Goal: Task Accomplishment & Management: Complete application form

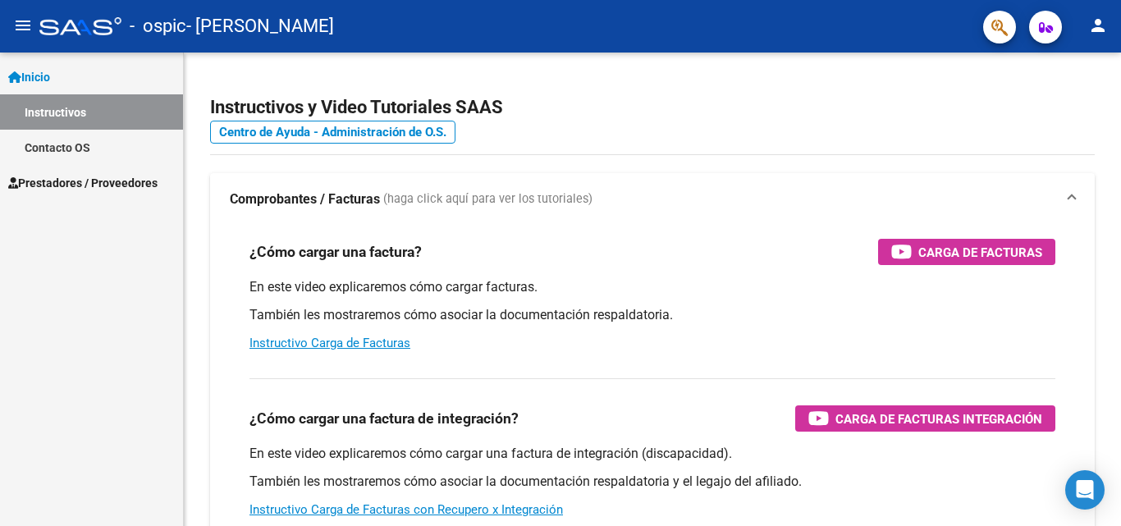
click at [5, 456] on div "Inicio Instructivos Contacto OS Prestadores / Proveedores Facturas - Listado/Ca…" at bounding box center [91, 289] width 183 height 473
click at [749, 103] on h2 "Instructivos y Video Tutoriales SAAS" at bounding box center [652, 107] width 885 height 31
click at [103, 185] on span "Prestadores / Proveedores" at bounding box center [82, 183] width 149 height 18
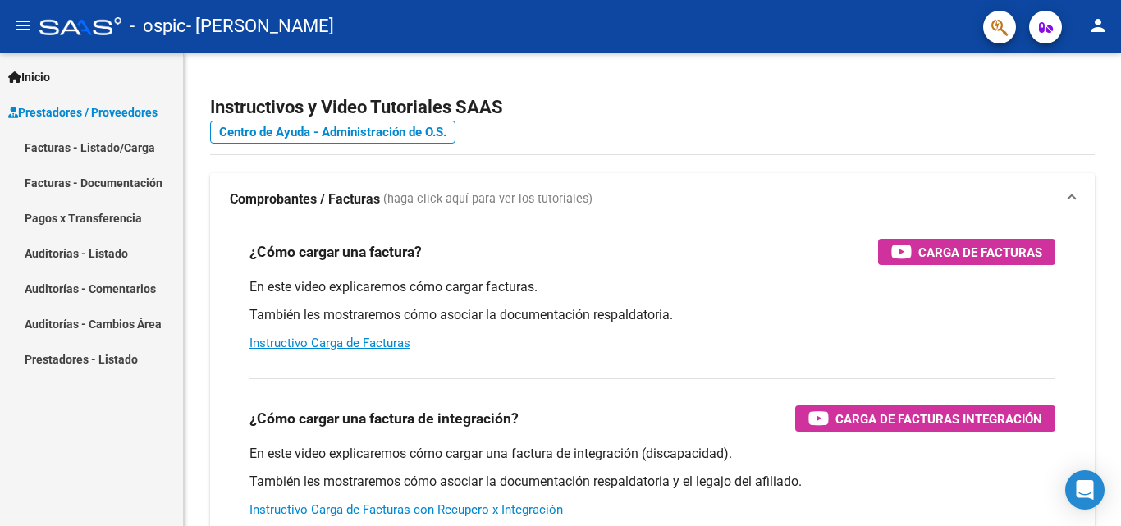
click at [135, 151] on link "Facturas - Listado/Carga" at bounding box center [91, 147] width 183 height 35
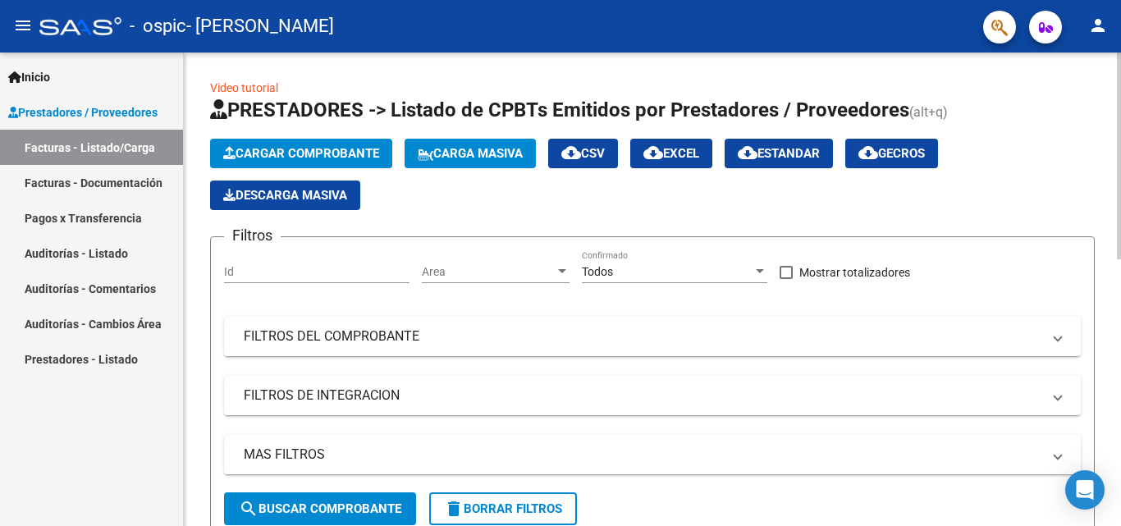
click at [232, 147] on icon "button" at bounding box center [229, 153] width 12 height 12
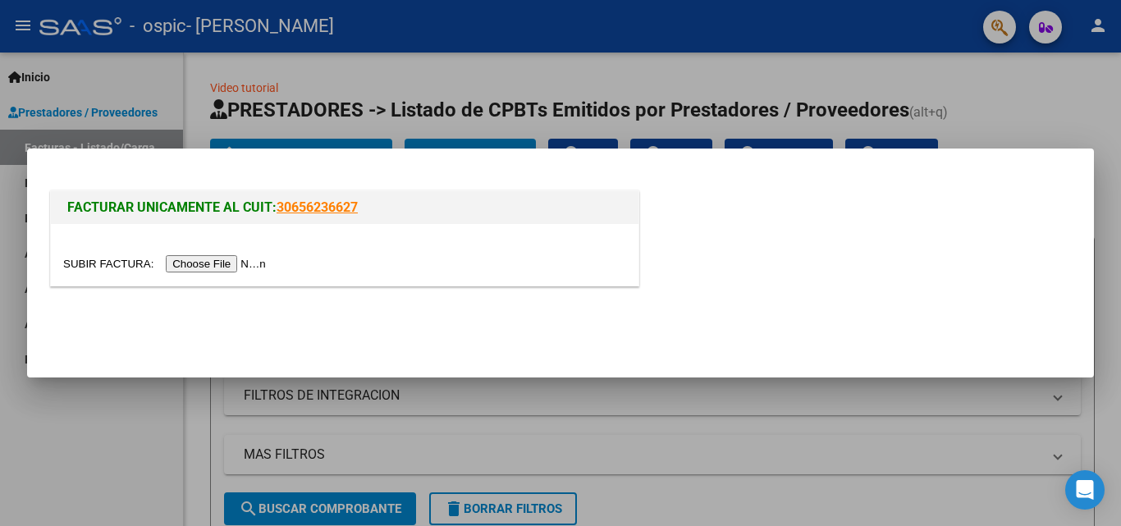
click at [214, 265] on input "file" at bounding box center [167, 263] width 208 height 17
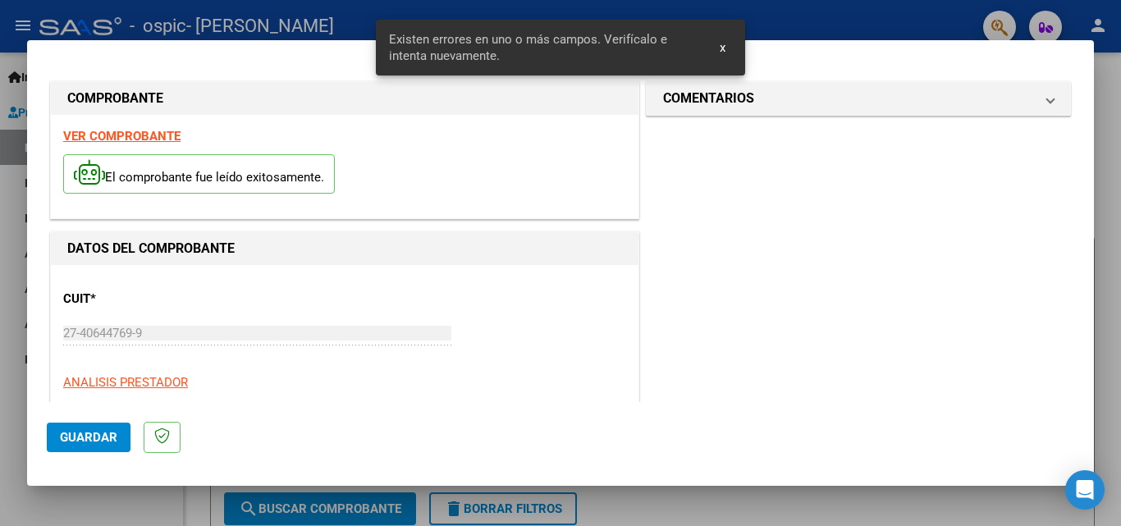
click at [725, 48] on span "x" at bounding box center [723, 47] width 6 height 15
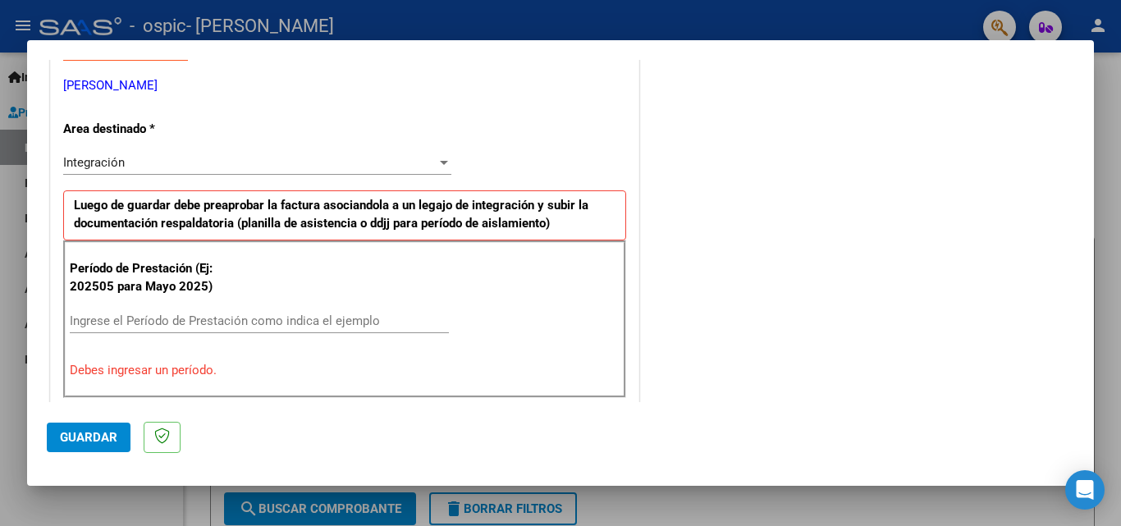
scroll to position [328, 0]
click at [88, 321] on input "Ingrese el Período de Prestación como indica el ejemplo" at bounding box center [259, 320] width 379 height 15
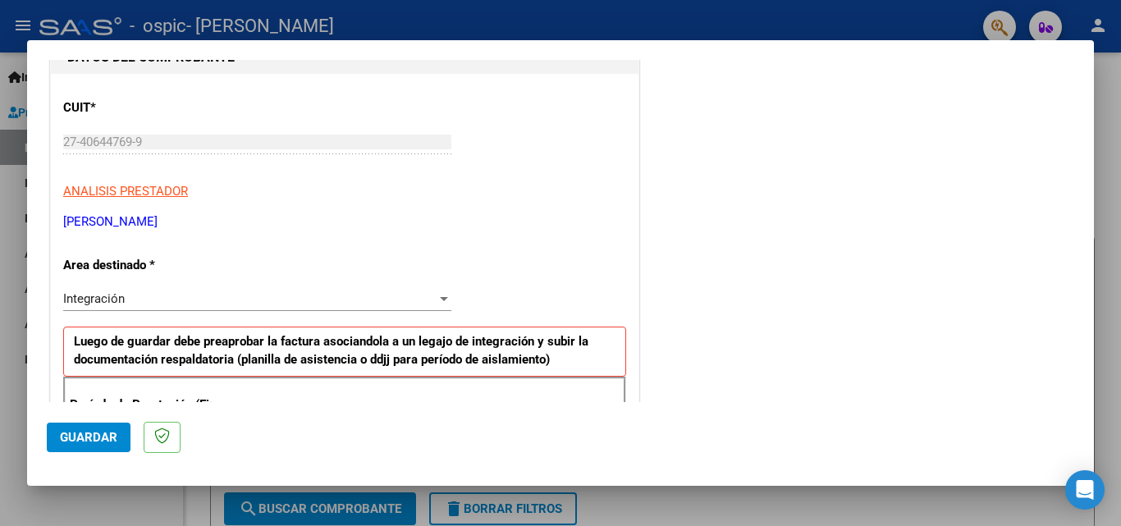
scroll to position [0, 0]
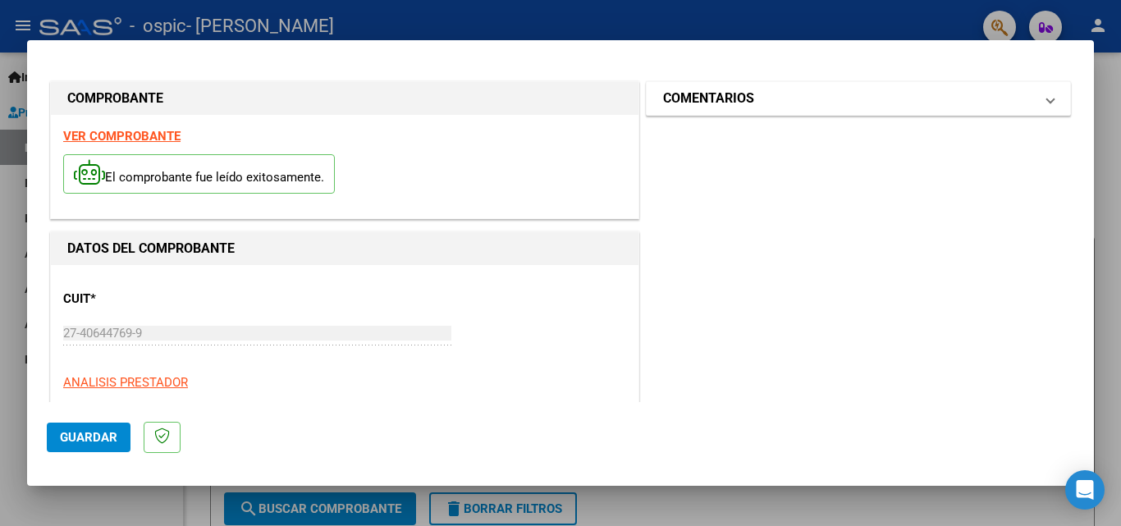
type input "202509"
click at [770, 98] on mat-panel-title "COMENTARIOS" at bounding box center [848, 99] width 371 height 20
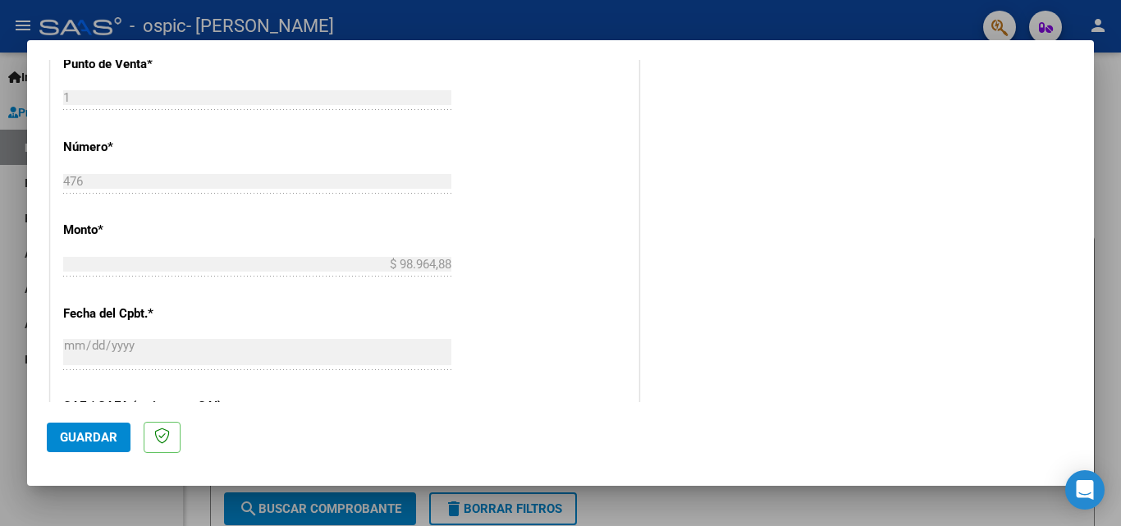
scroll to position [1102, 0]
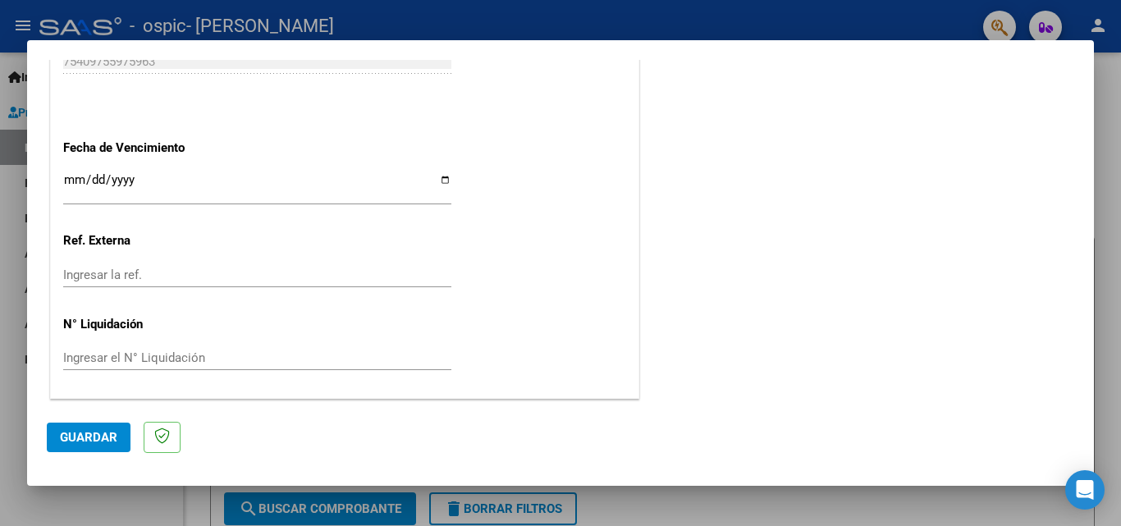
click at [117, 437] on button "Guardar" at bounding box center [89, 438] width 84 height 30
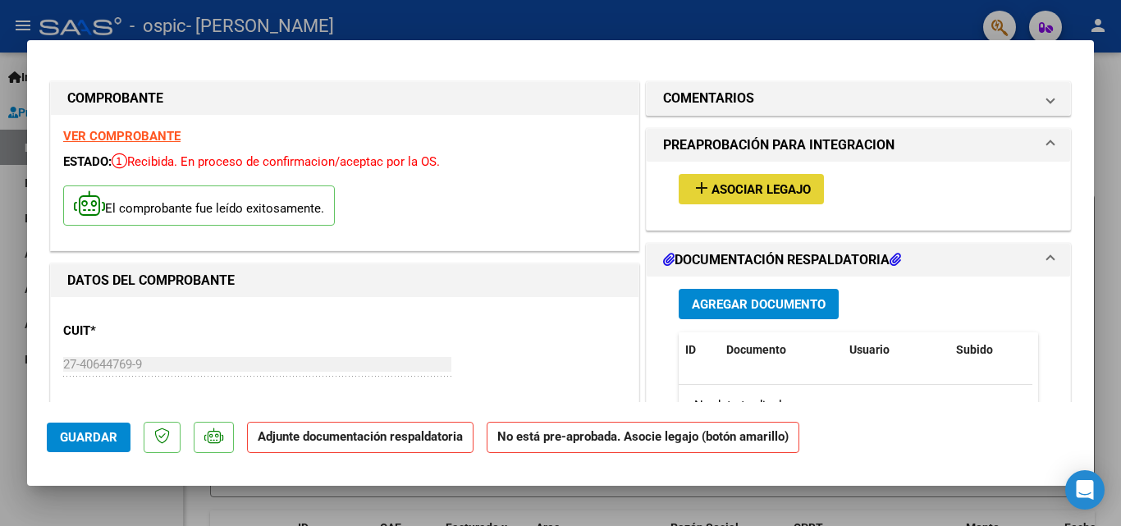
click at [699, 189] on mat-icon "add" at bounding box center [702, 188] width 20 height 20
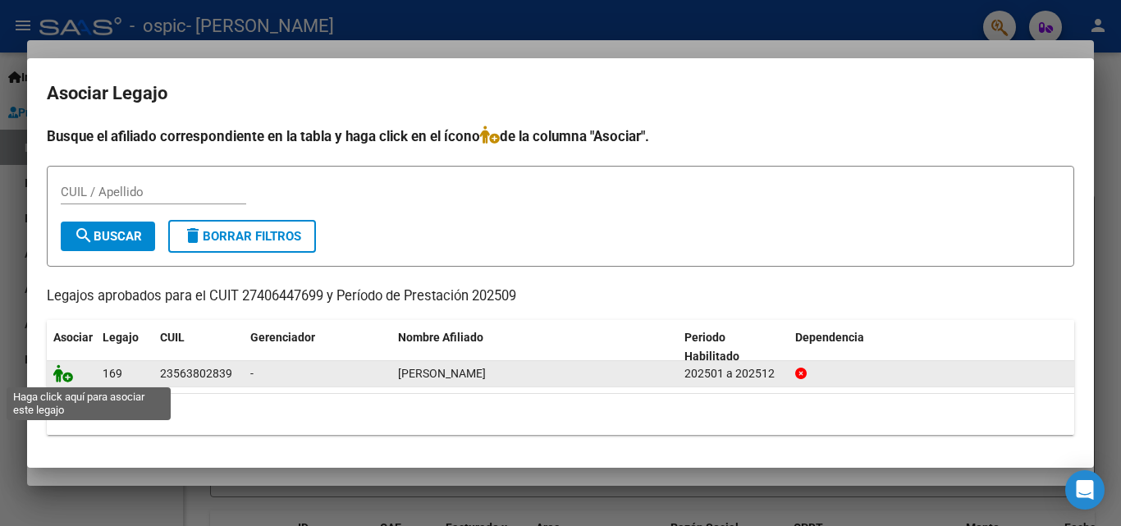
click at [58, 370] on icon at bounding box center [63, 373] width 20 height 18
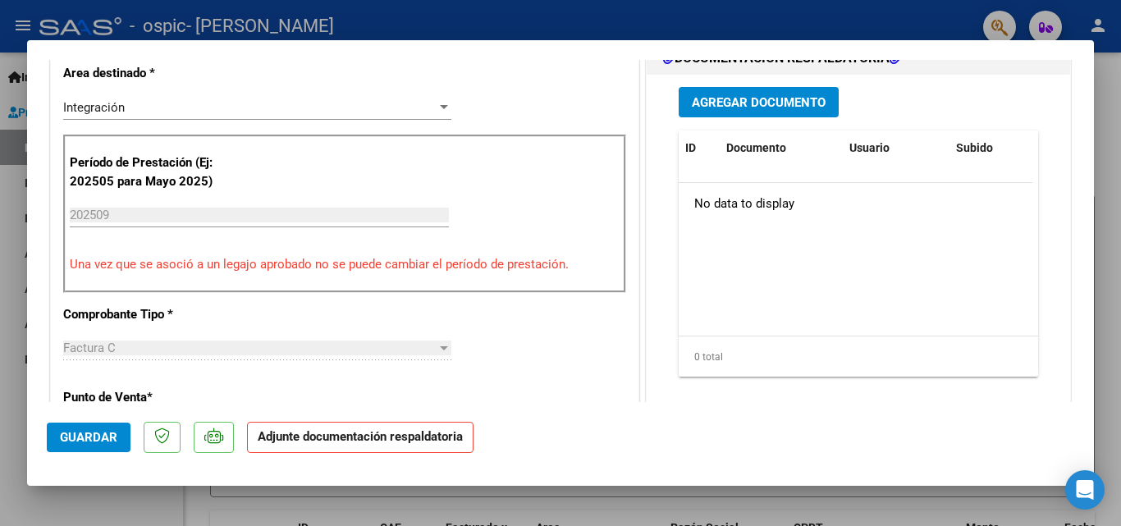
scroll to position [410, 0]
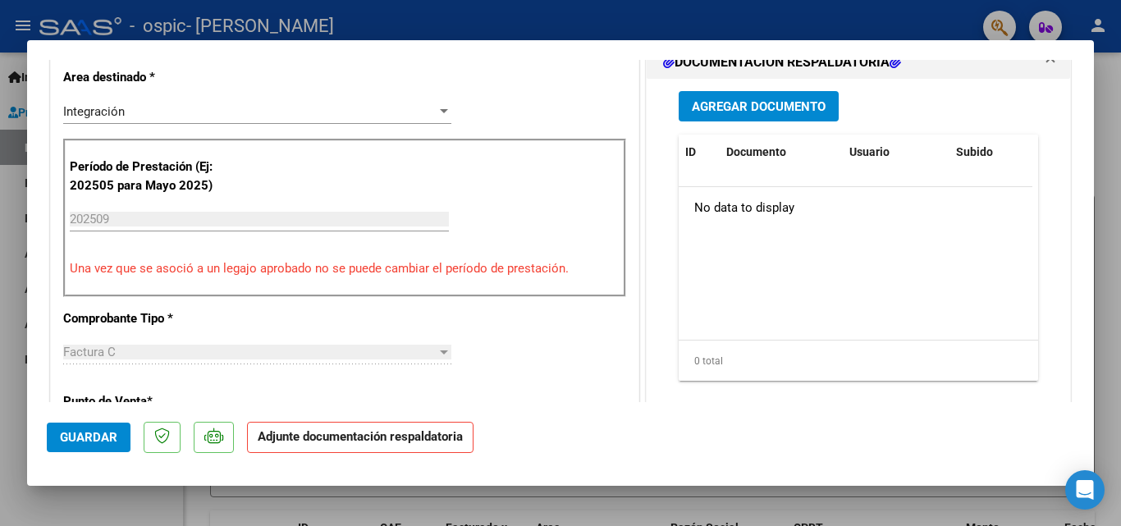
click at [760, 103] on span "Agregar Documento" at bounding box center [759, 106] width 134 height 15
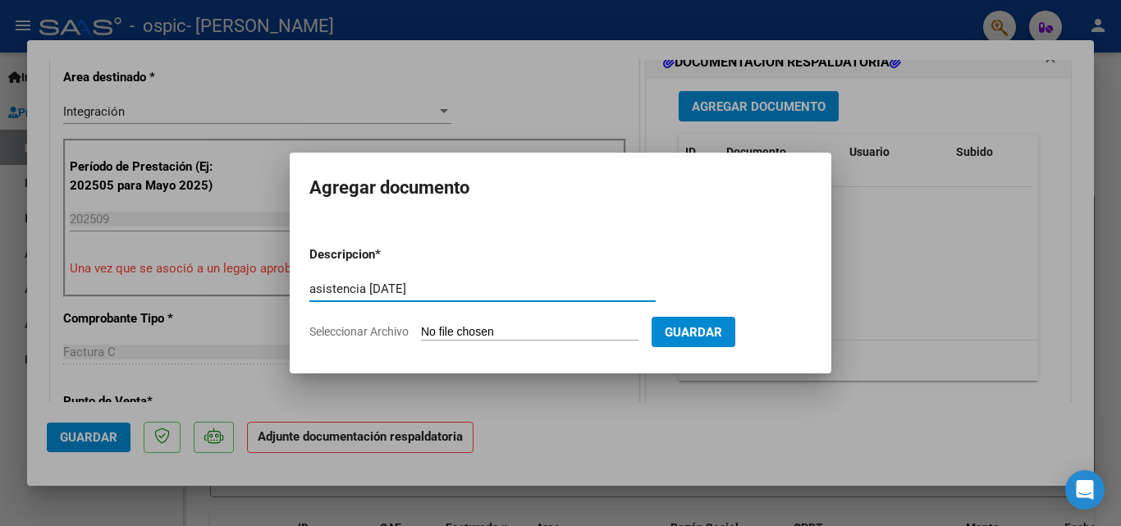
type input "asistencia sept 25"
click at [479, 321] on form "Descripcion * asistencia sept 25 Escriba aquí una descripcion Seleccionar Archi…" at bounding box center [560, 293] width 502 height 120
click at [493, 332] on input "Seleccionar Archivo" at bounding box center [529, 333] width 217 height 16
type input "C:\fakepath\PLANILLA UNICA DE ASISTENCIA ronchetti sept 25.pdf"
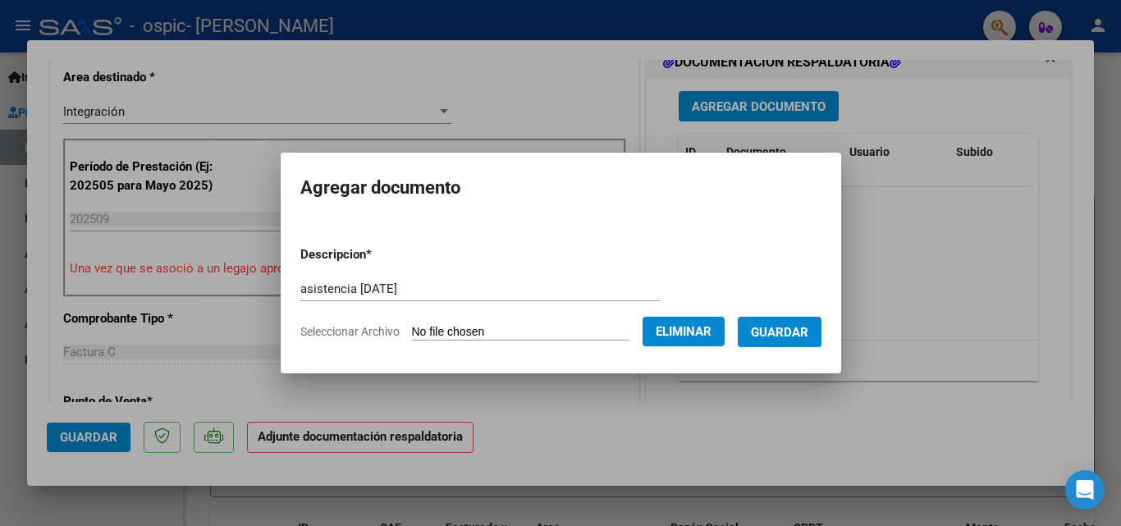
click at [808, 327] on span "Guardar" at bounding box center [779, 332] width 57 height 15
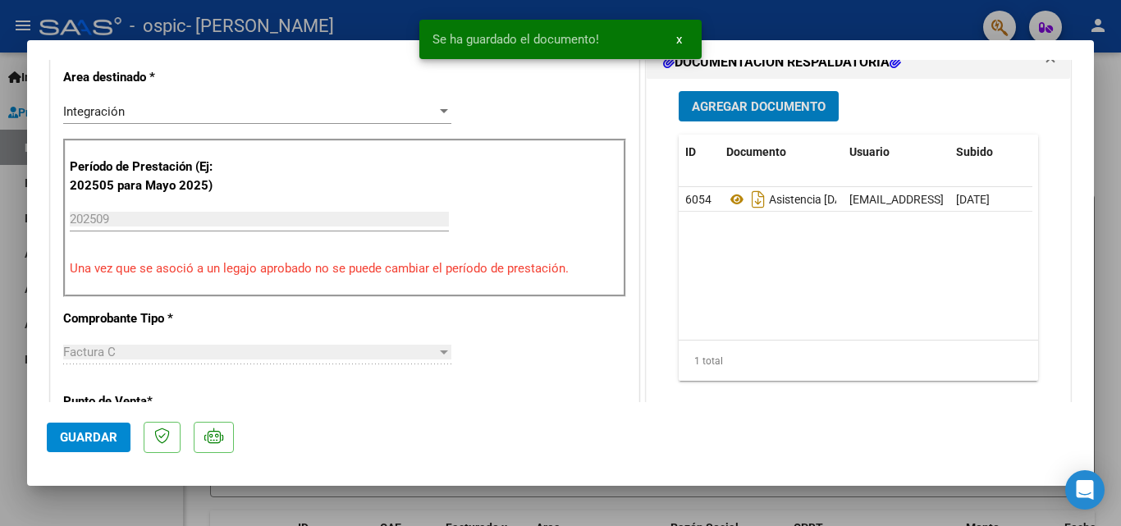
click at [724, 112] on span "Agregar Documento" at bounding box center [759, 106] width 134 height 15
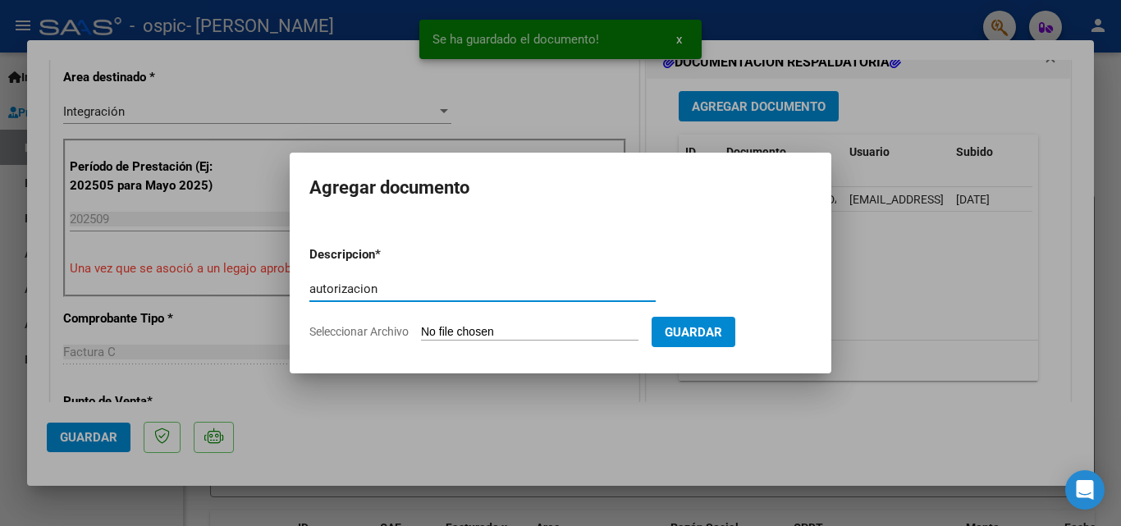
type input "autorizacion"
click at [541, 327] on input "Seleccionar Archivo" at bounding box center [529, 333] width 217 height 16
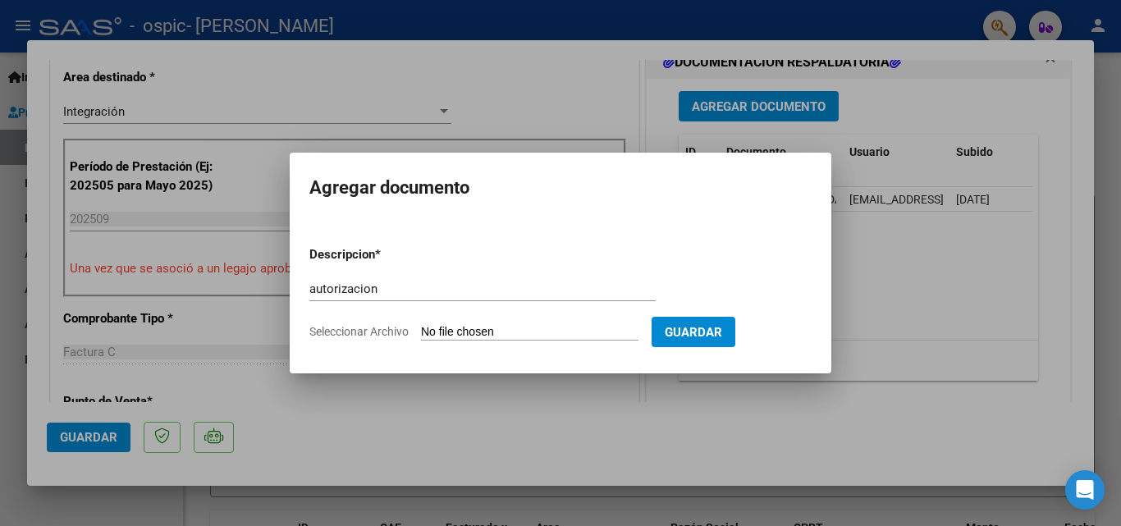
type input "C:\fakepath\AUT. 2025 RONCHETTI LEONI NEITHAN.pdf"
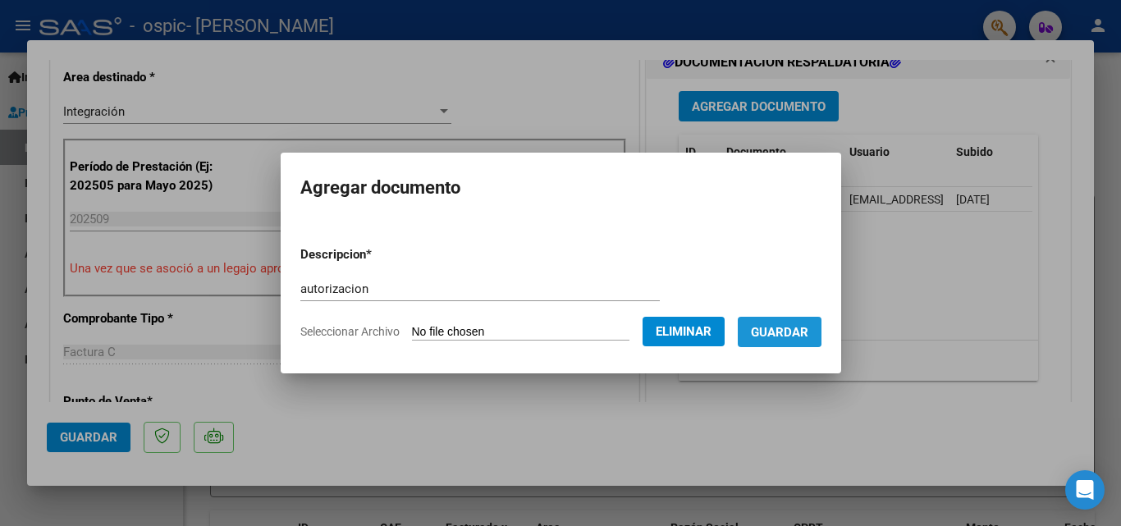
click at [776, 326] on span "Guardar" at bounding box center [779, 332] width 57 height 15
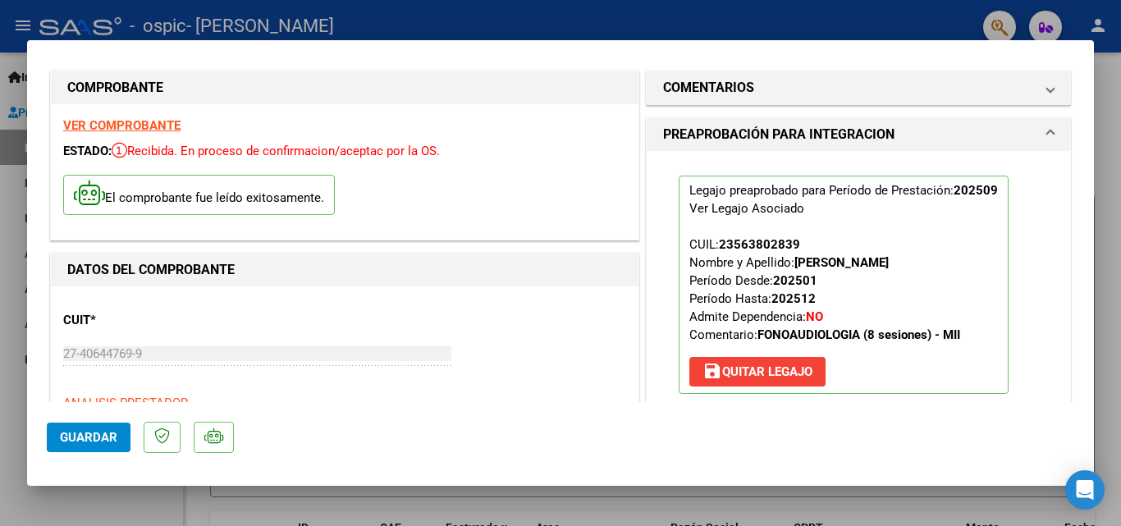
scroll to position [0, 0]
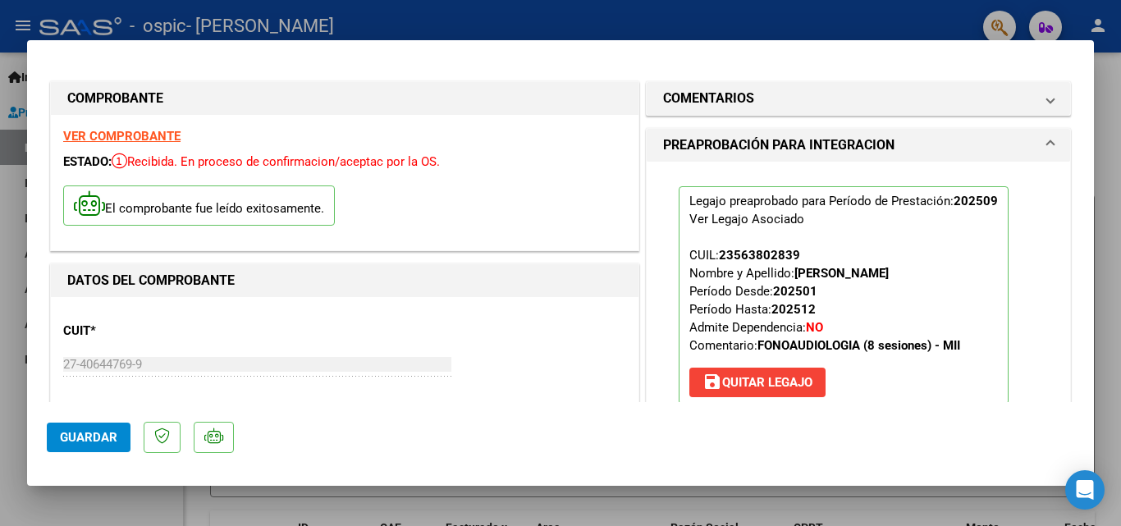
click at [1013, 146] on mat-panel-title "PREAPROBACIÓN PARA INTEGRACION" at bounding box center [848, 145] width 371 height 20
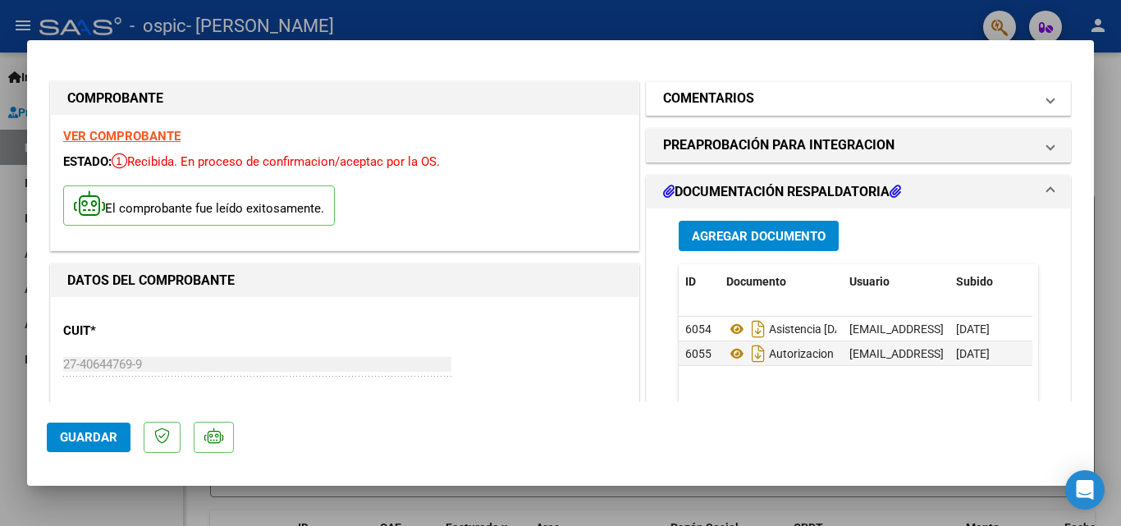
click at [806, 99] on mat-panel-title "COMENTARIOS" at bounding box center [848, 99] width 371 height 20
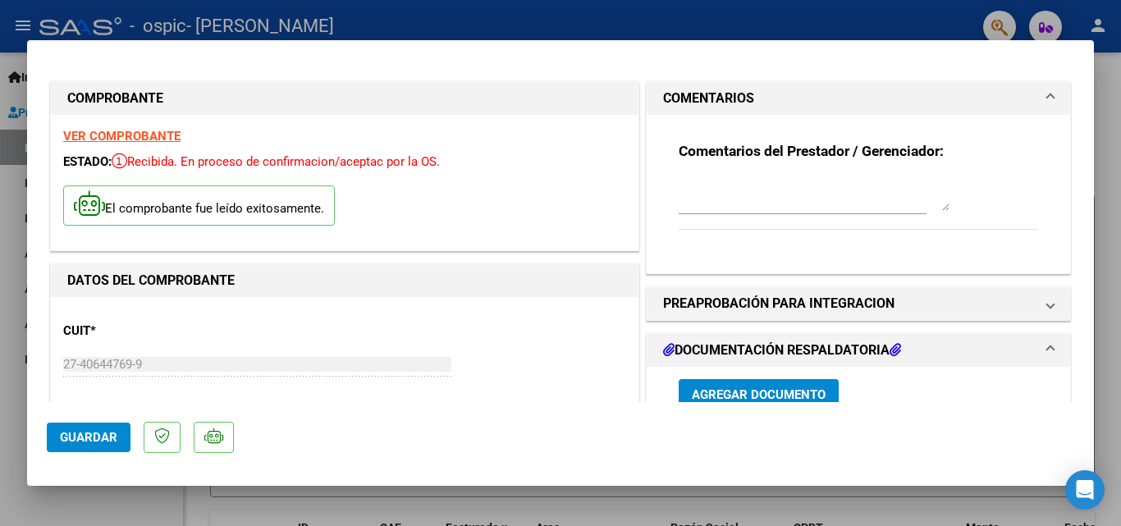
click at [806, 99] on mat-panel-title "COMENTARIOS" at bounding box center [848, 99] width 371 height 20
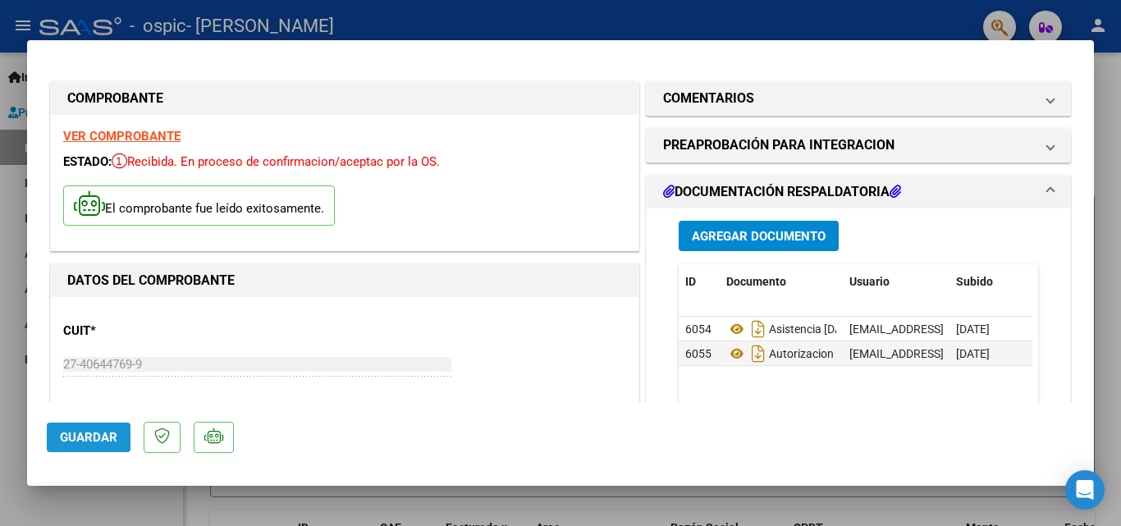
click at [90, 442] on span "Guardar" at bounding box center [88, 437] width 57 height 15
click at [109, 435] on span "Guardar" at bounding box center [88, 437] width 57 height 15
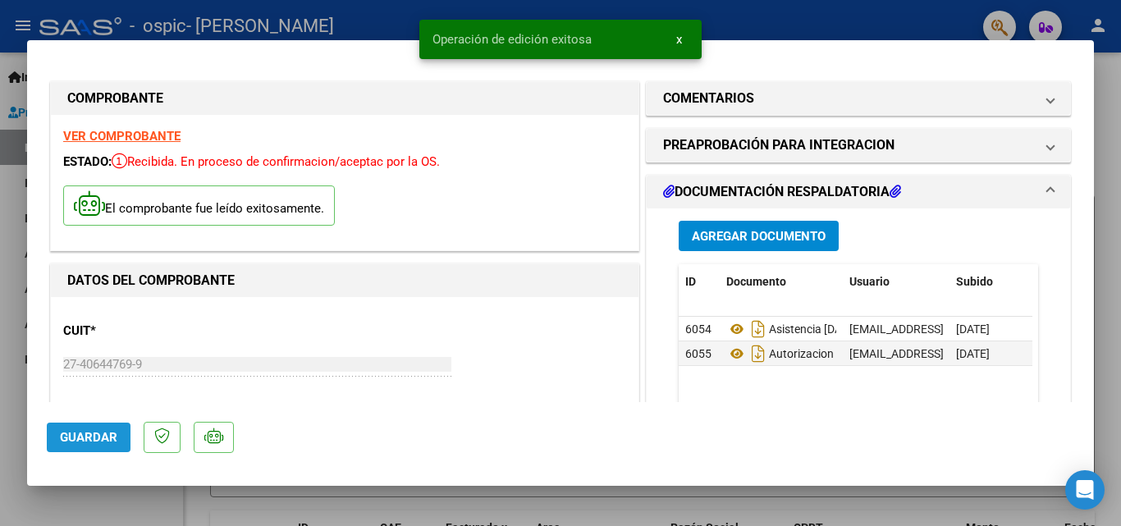
click at [109, 435] on span "Guardar" at bounding box center [88, 437] width 57 height 15
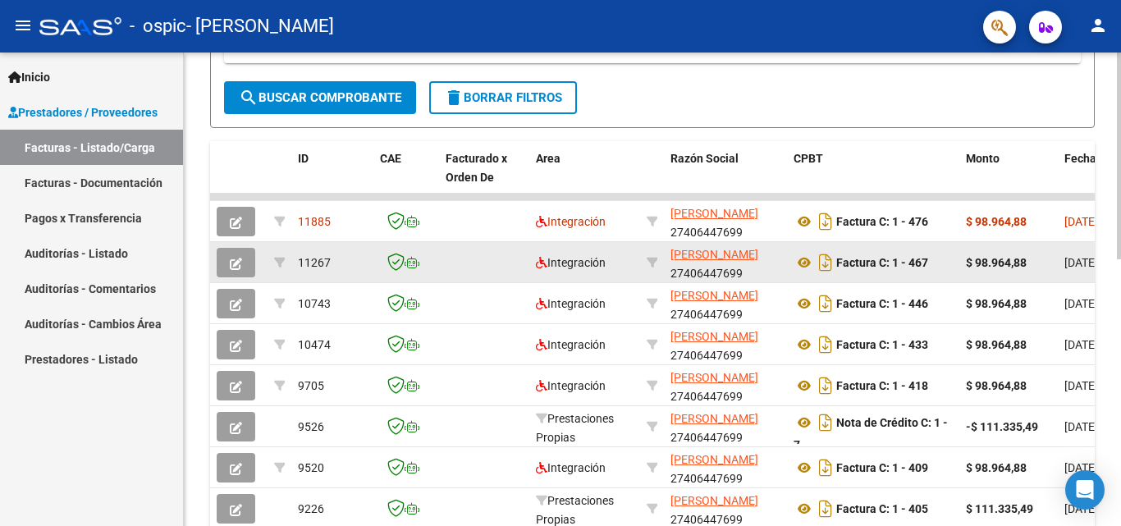
scroll to position [410, 0]
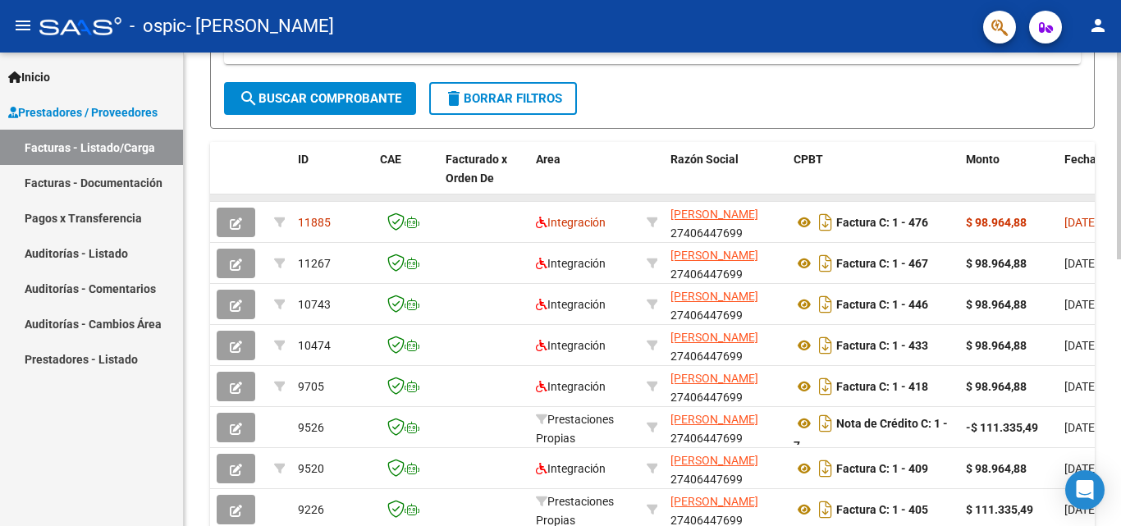
drag, startPoint x: 518, startPoint y: 199, endPoint x: 566, endPoint y: 200, distance: 48.4
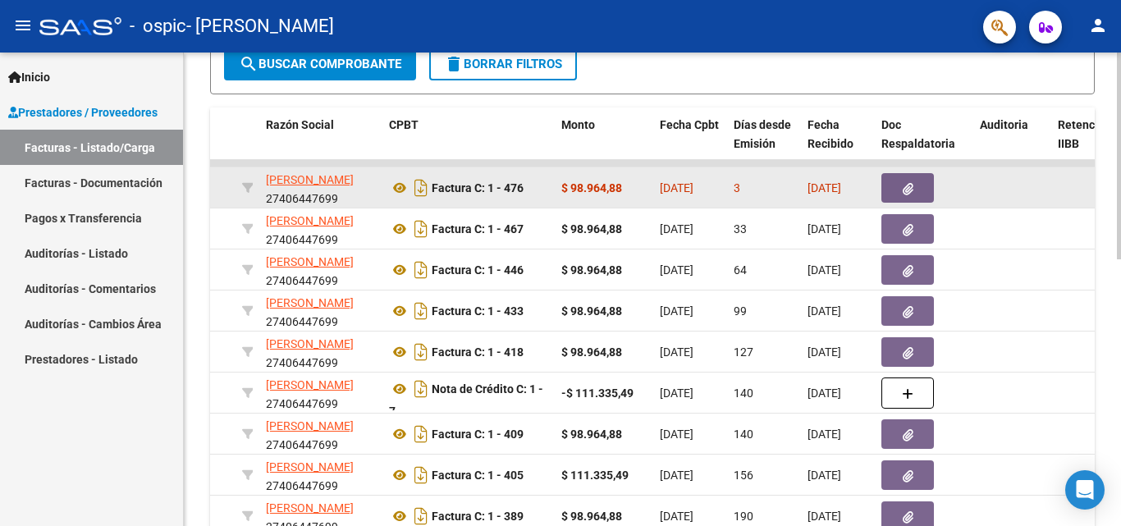
scroll to position [0, 0]
drag, startPoint x: 864, startPoint y: 182, endPoint x: 791, endPoint y: 186, distance: 73.1
drag, startPoint x: 734, startPoint y: 188, endPoint x: 743, endPoint y: 188, distance: 9.8
click at [743, 188] on div "3" at bounding box center [764, 188] width 61 height 19
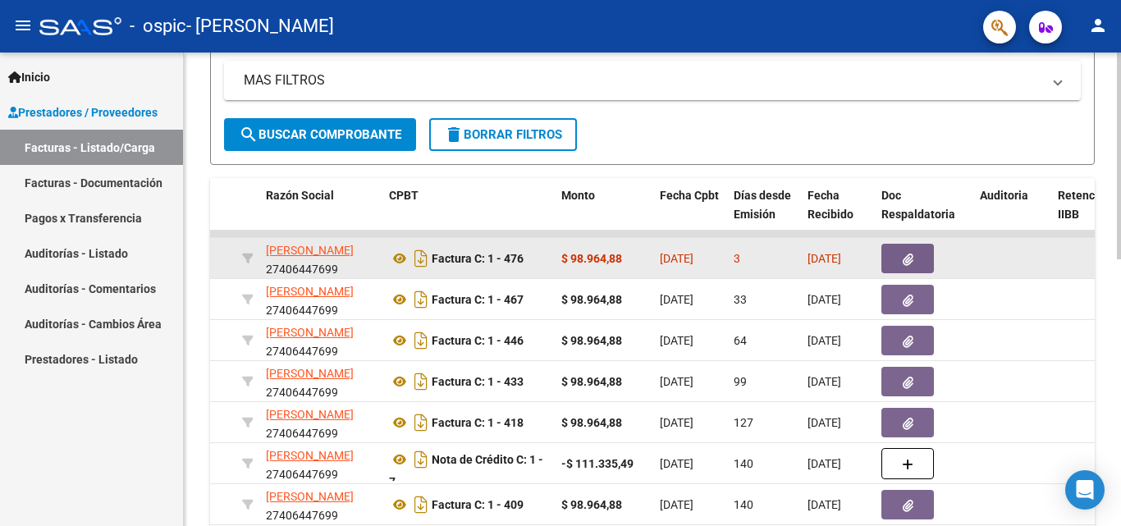
scroll to position [363, 0]
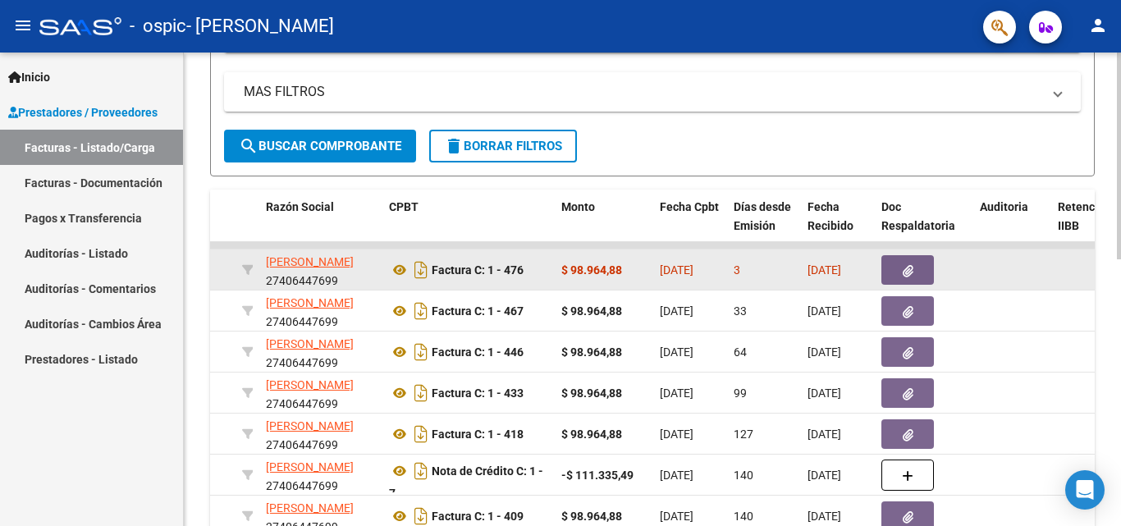
click at [908, 268] on icon "button" at bounding box center [908, 271] width 11 height 12
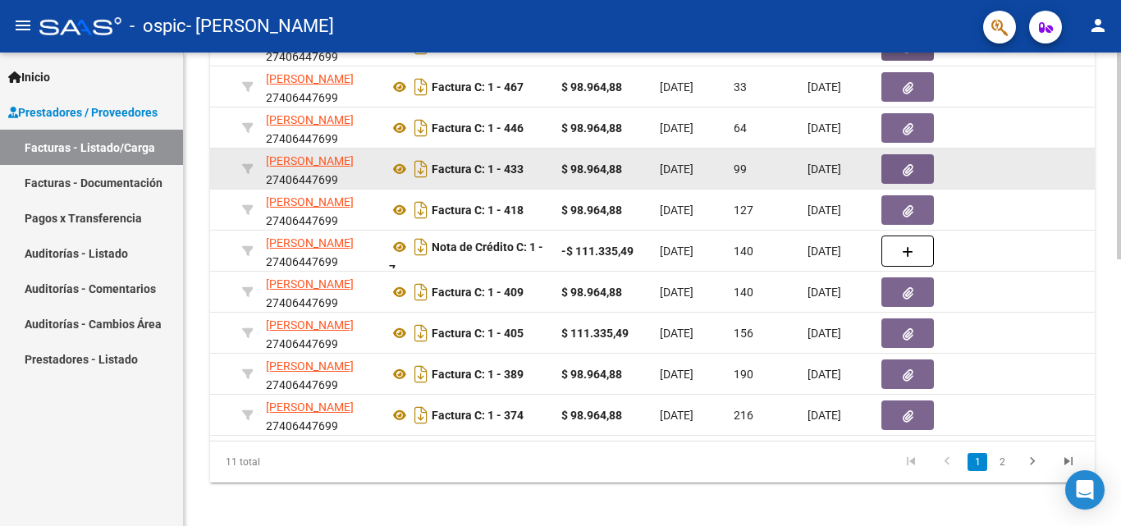
scroll to position [609, 0]
